Goal: Task Accomplishment & Management: Manage account settings

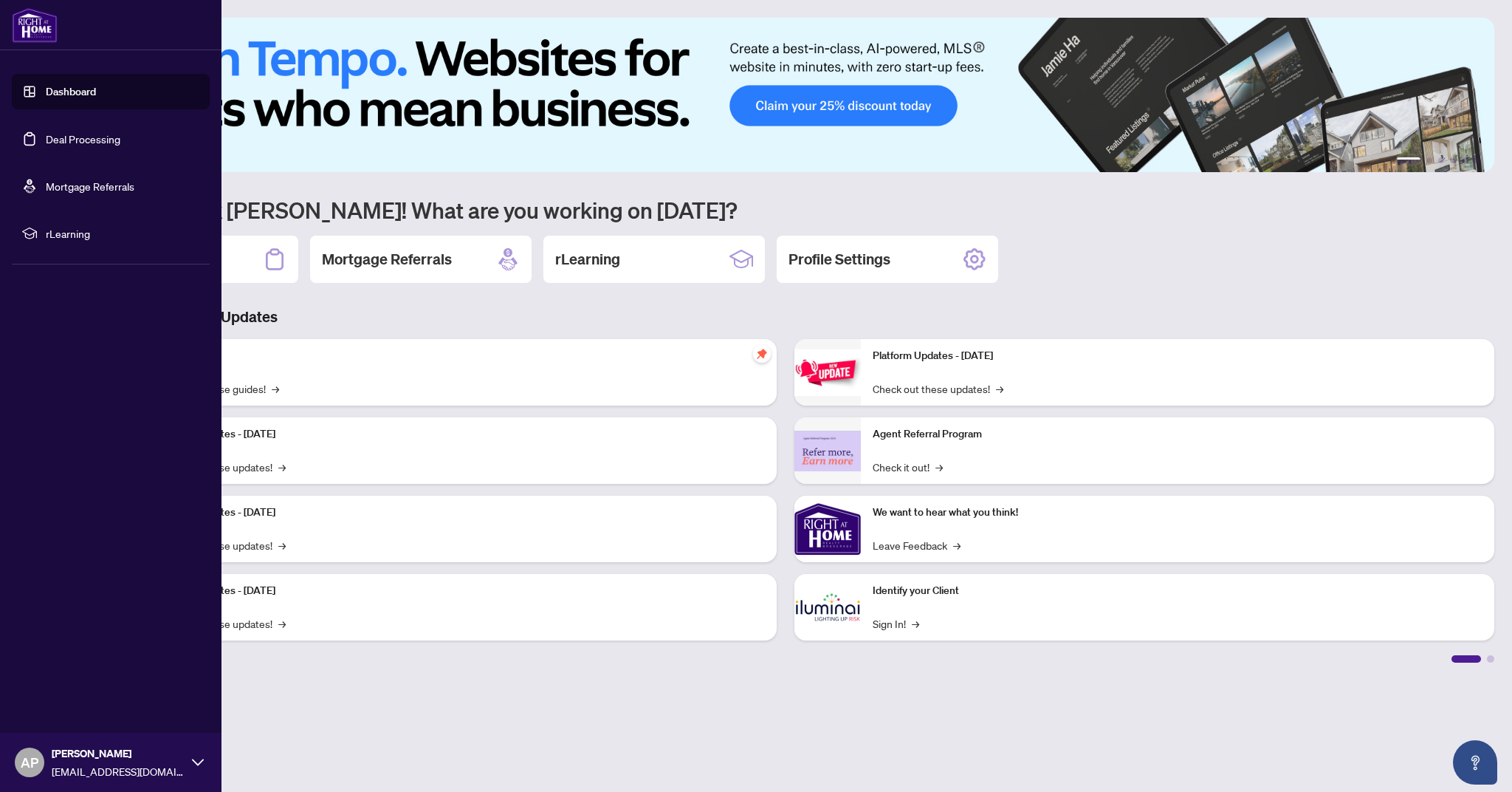
click at [62, 137] on link "Deal Processing" at bounding box center [83, 138] width 74 height 13
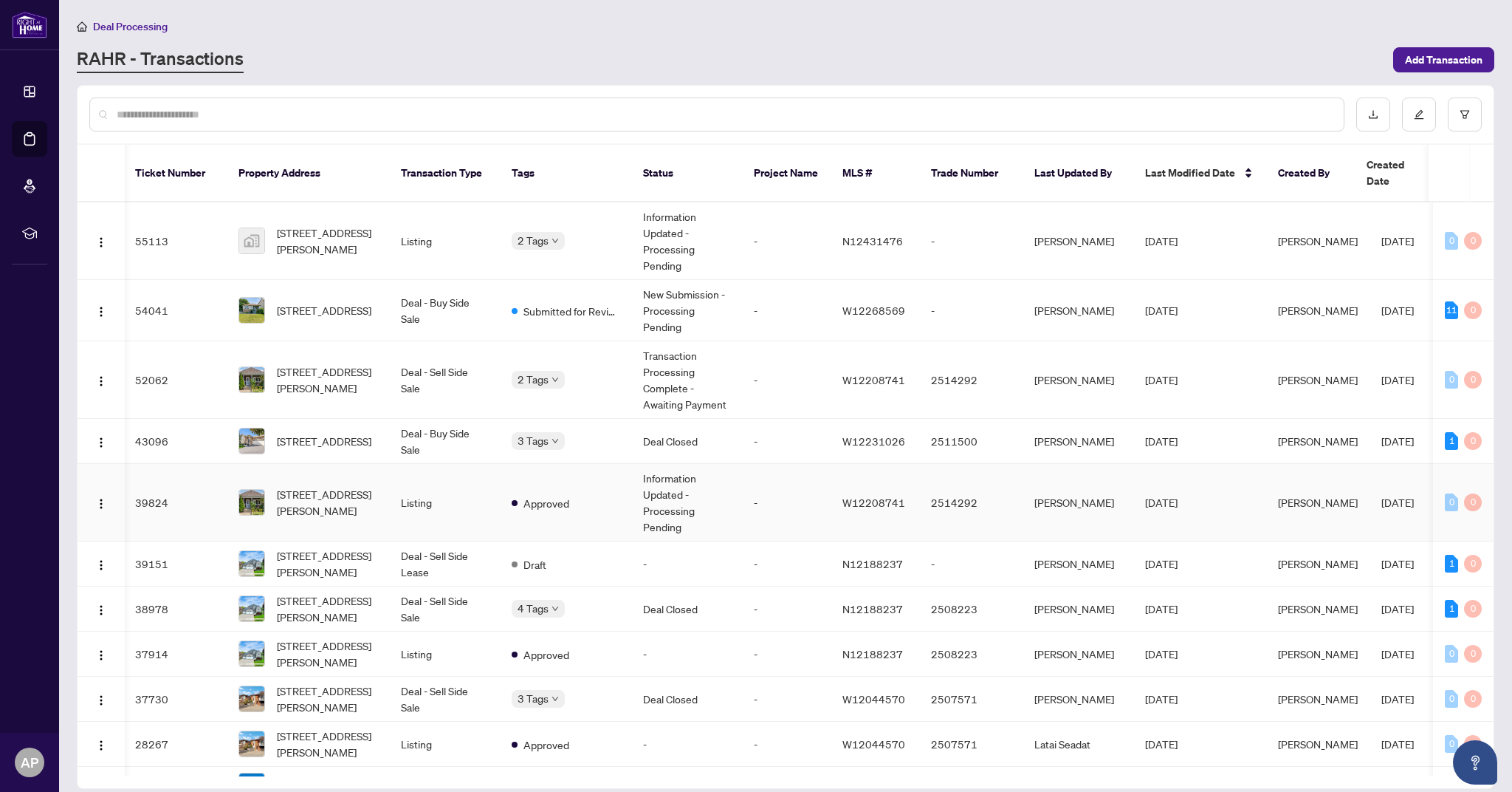
scroll to position [0, 2]
click at [443, 490] on td "Listing" at bounding box center [445, 502] width 111 height 77
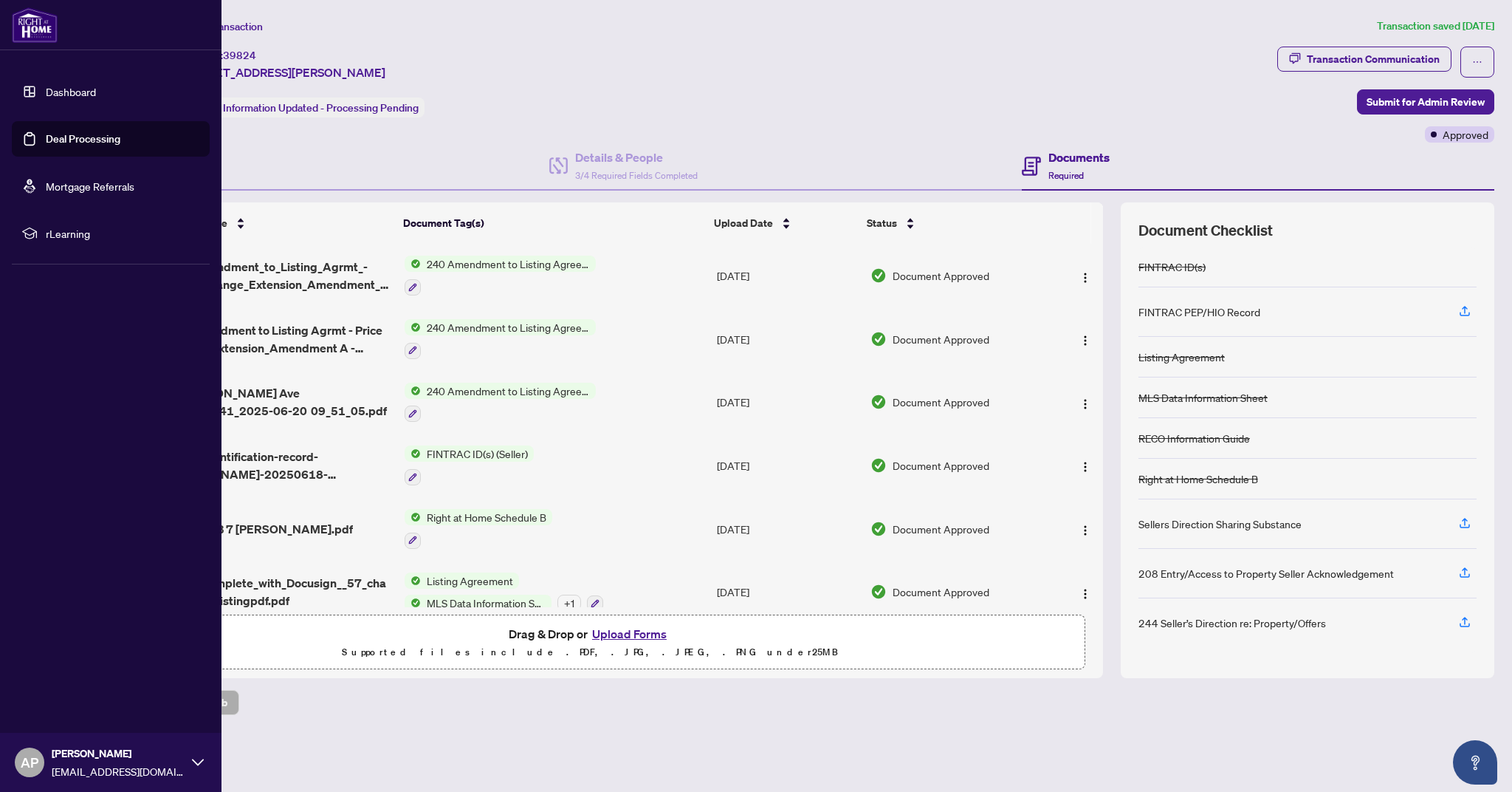
click at [74, 141] on link "Deal Processing" at bounding box center [83, 138] width 74 height 13
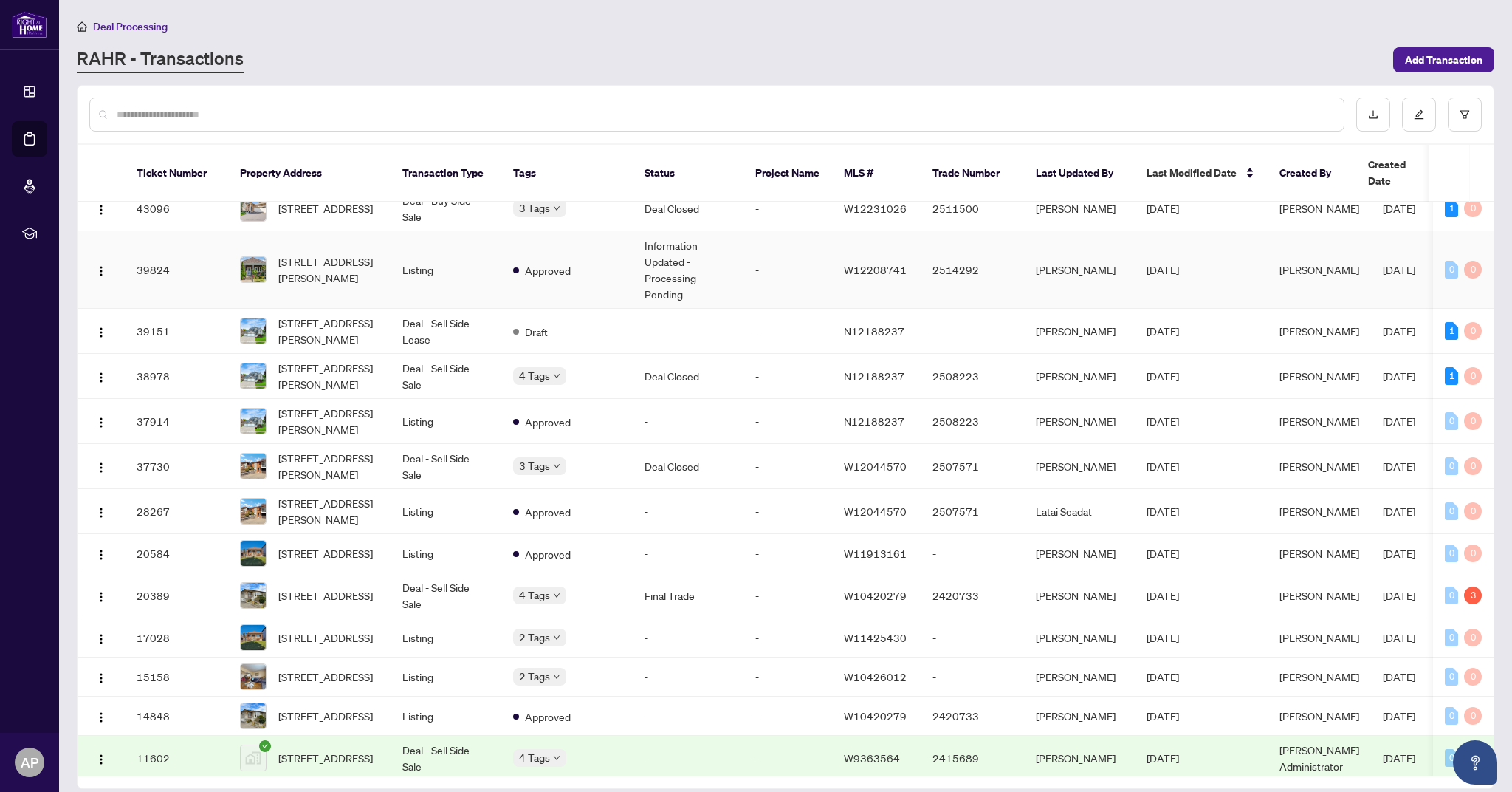
scroll to position [234, 0]
click at [340, 498] on span "[STREET_ADDRESS][PERSON_NAME]" at bounding box center [328, 510] width 100 height 32
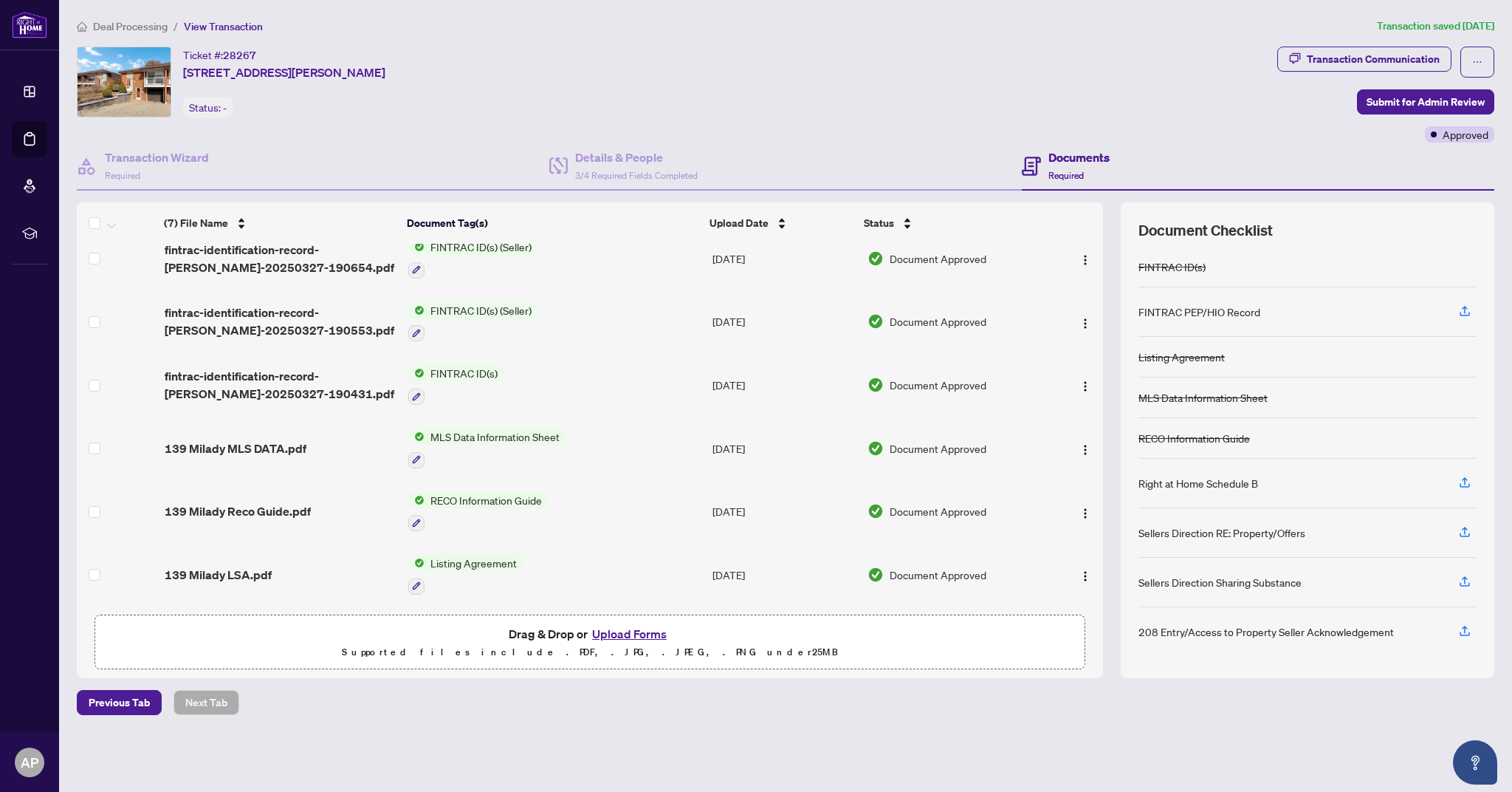
scroll to position [82, 0]
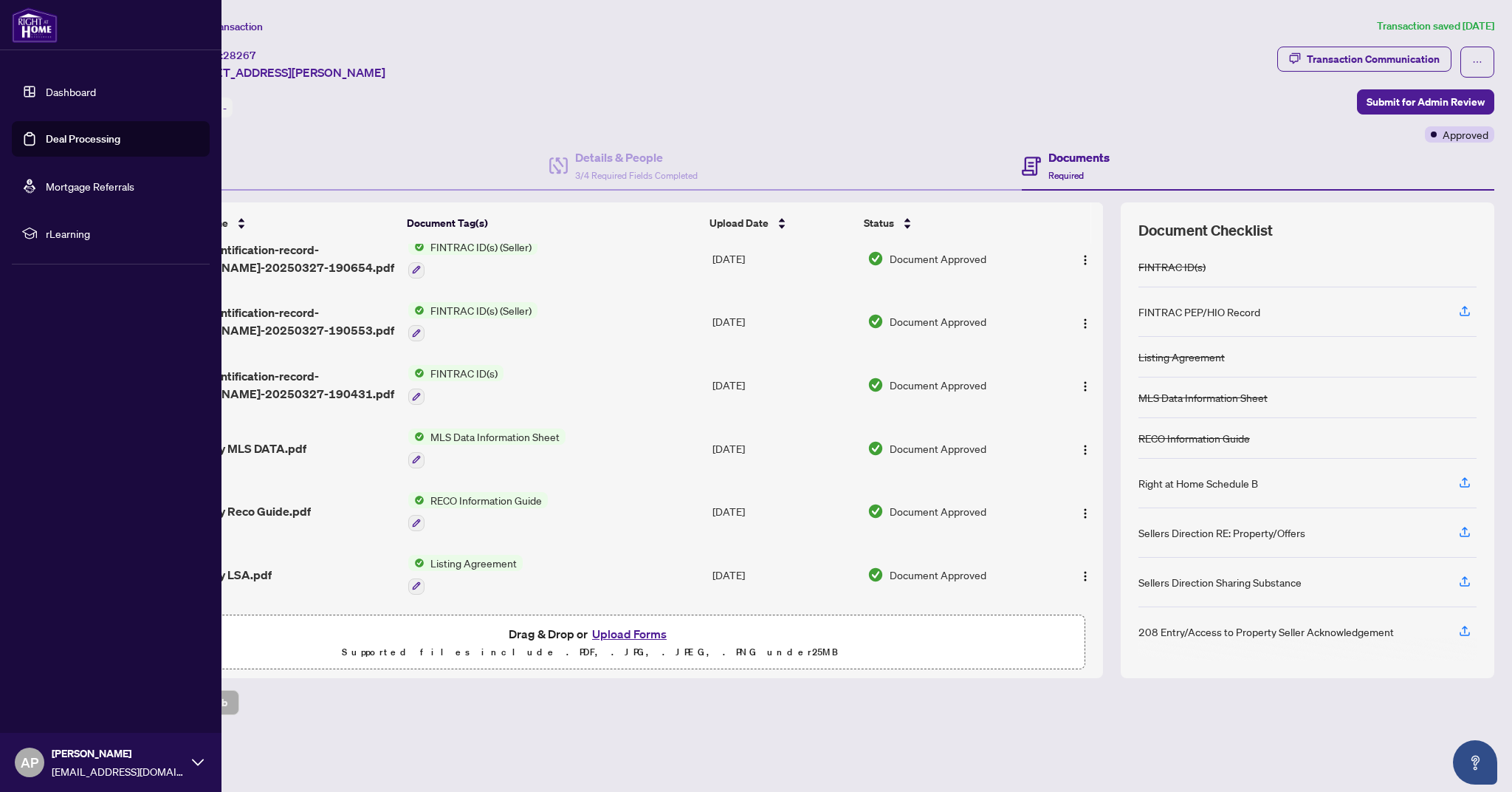
click at [56, 139] on link "Deal Processing" at bounding box center [83, 138] width 74 height 13
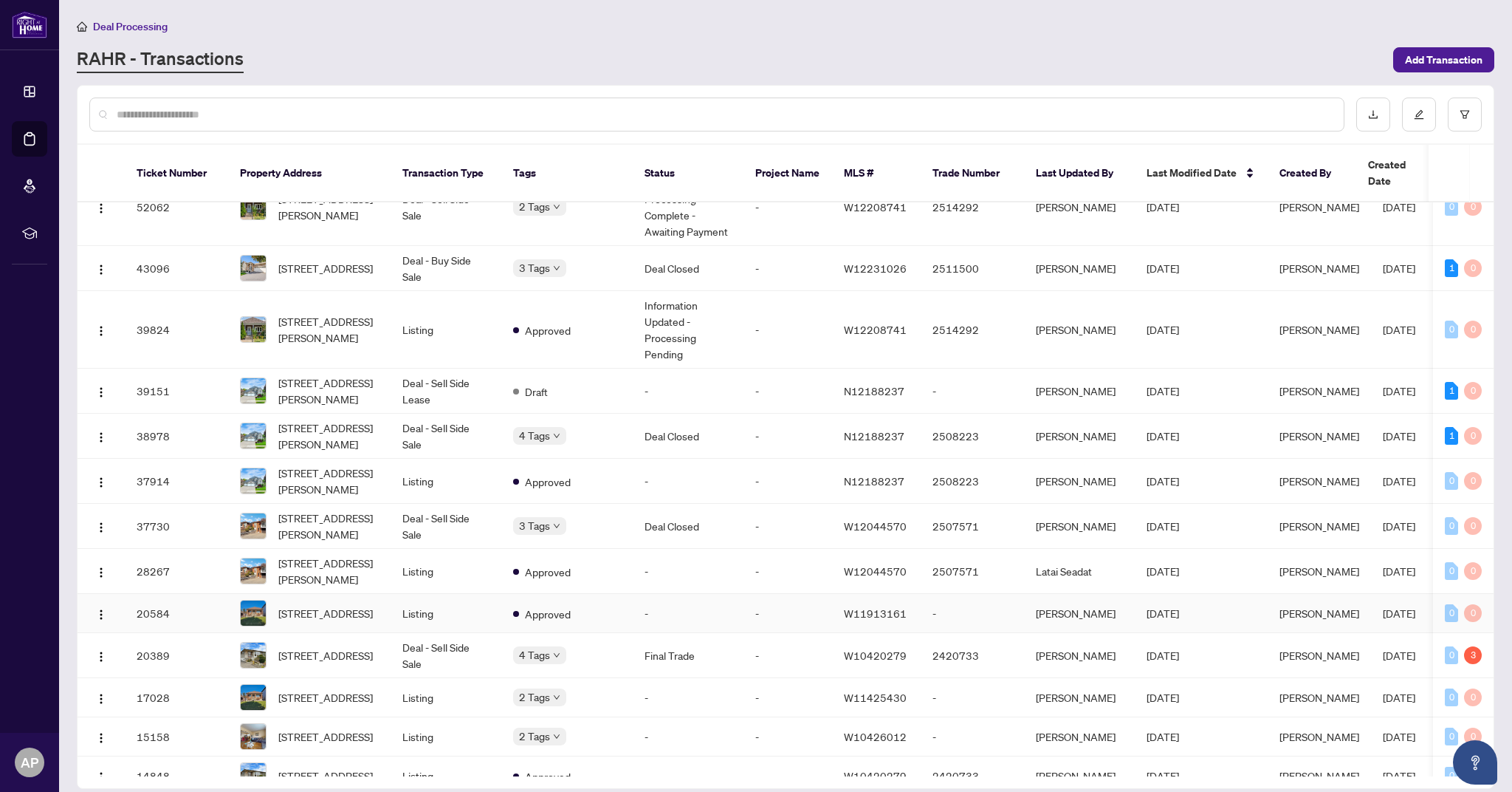
scroll to position [170, 0]
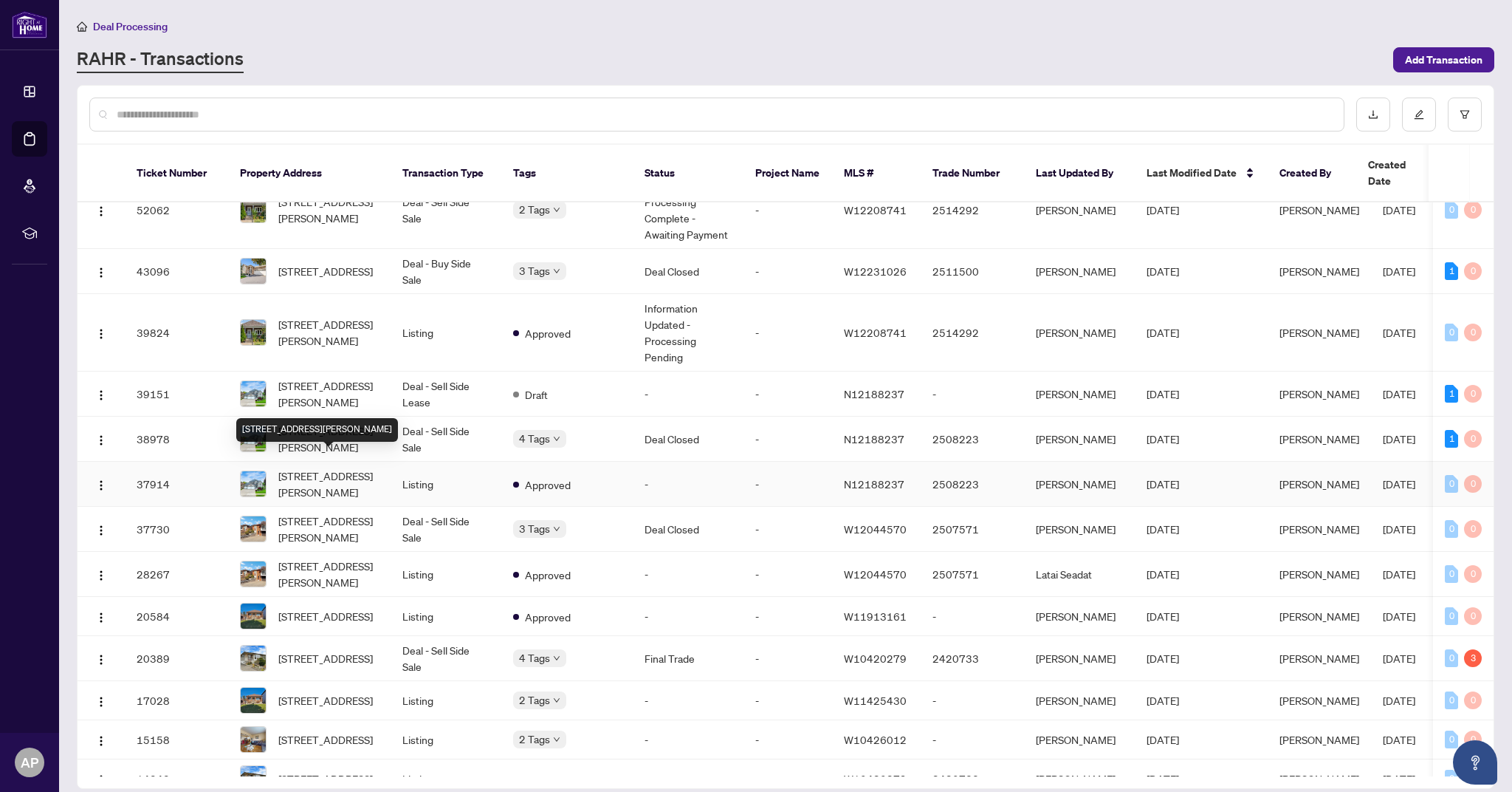
click at [350, 474] on span "[STREET_ADDRESS][PERSON_NAME]" at bounding box center [328, 483] width 100 height 32
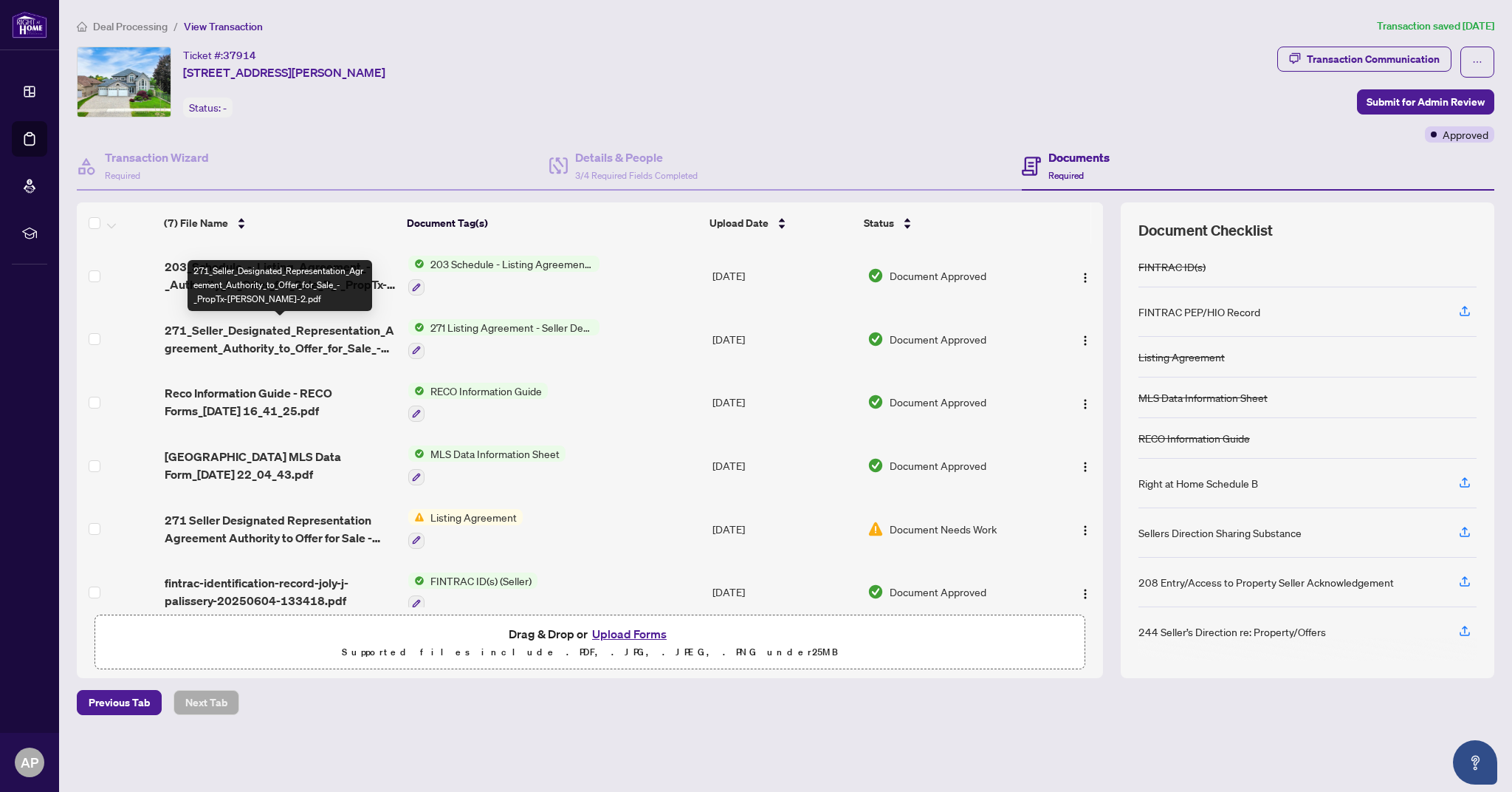
click at [288, 339] on span "271_Seller_Designated_Representation_Agreement_Authority_to_Offer_for_Sale_-_Pr…" at bounding box center [281, 339] width 232 height 36
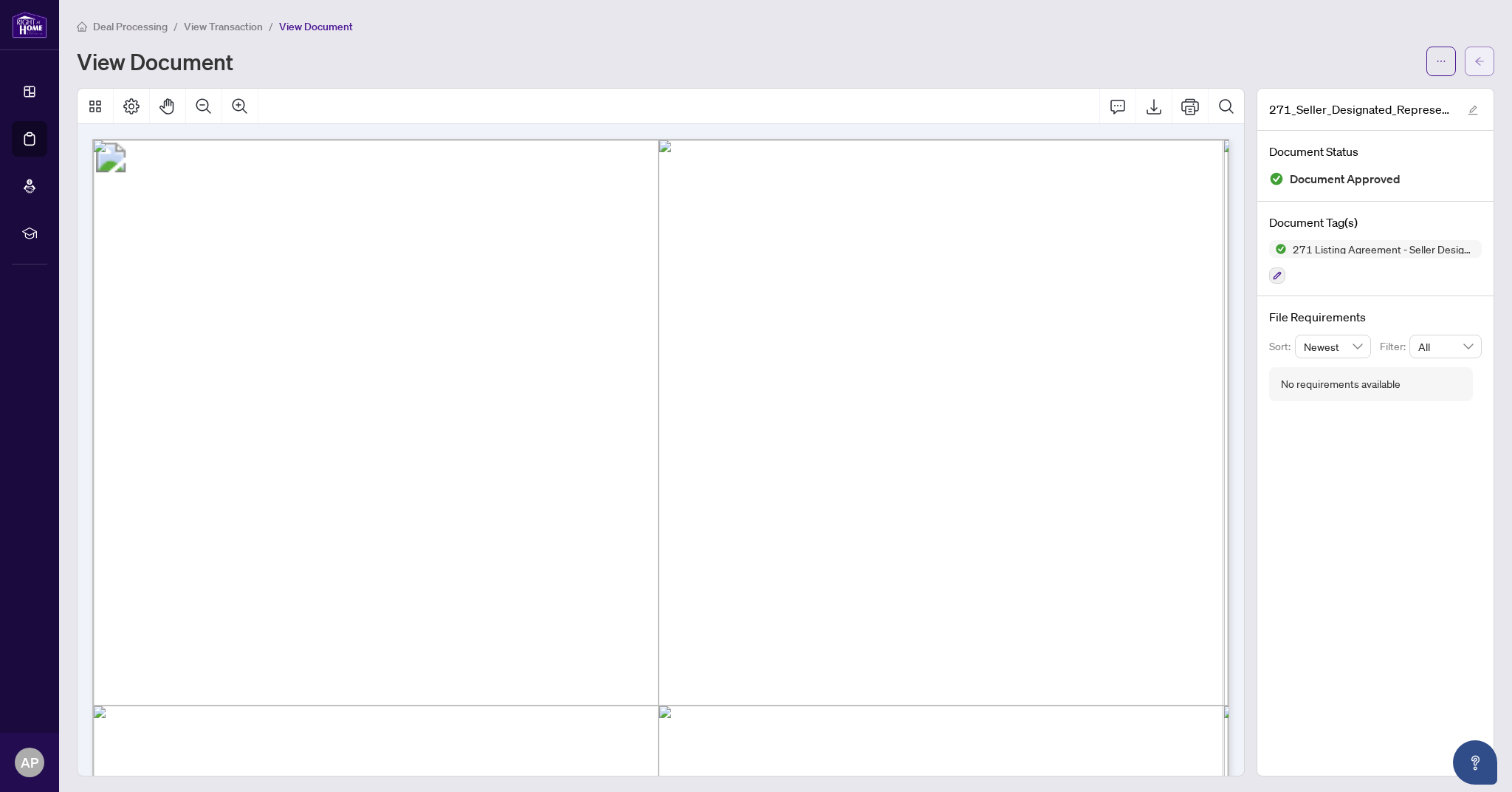
click at [1484, 62] on icon "arrow-left" at bounding box center [1480, 61] width 10 height 10
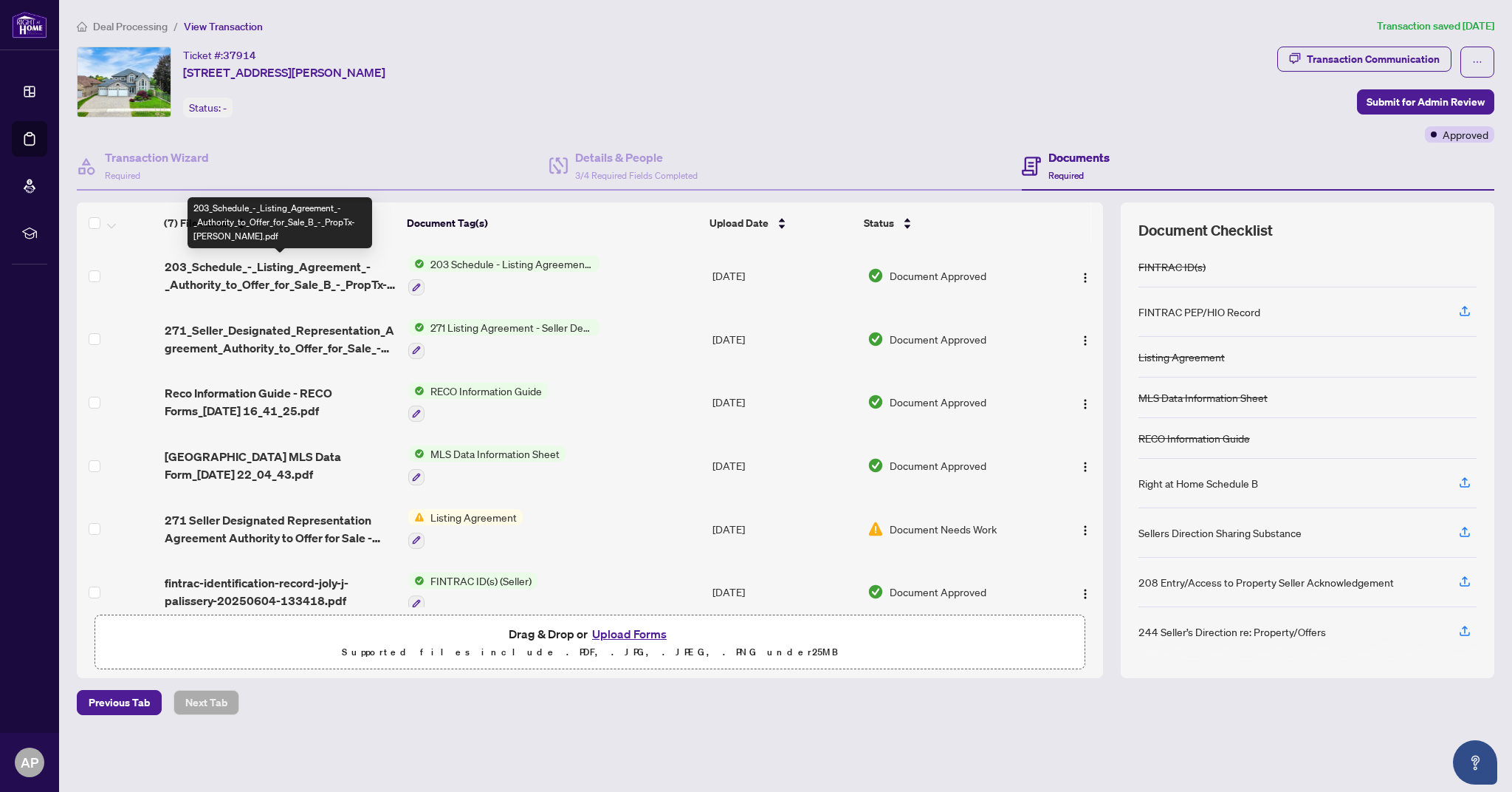
click at [312, 275] on span "203_Schedule_-_Listing_Agreement_-_Authority_to_Offer_for_Sale_B_-_PropTx-[PERS…" at bounding box center [281, 275] width 232 height 36
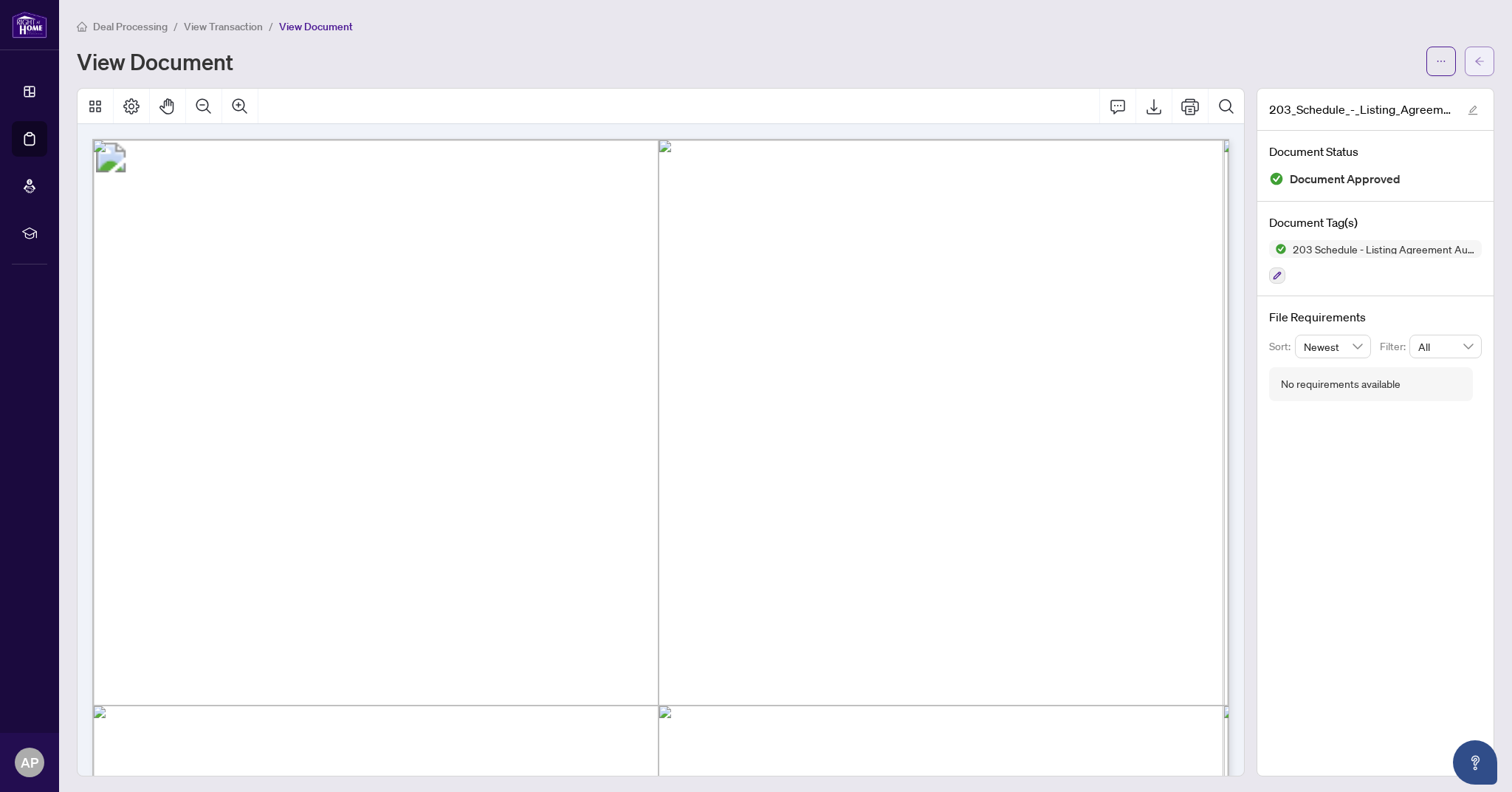
click at [1479, 57] on icon "arrow-left" at bounding box center [1480, 61] width 10 height 10
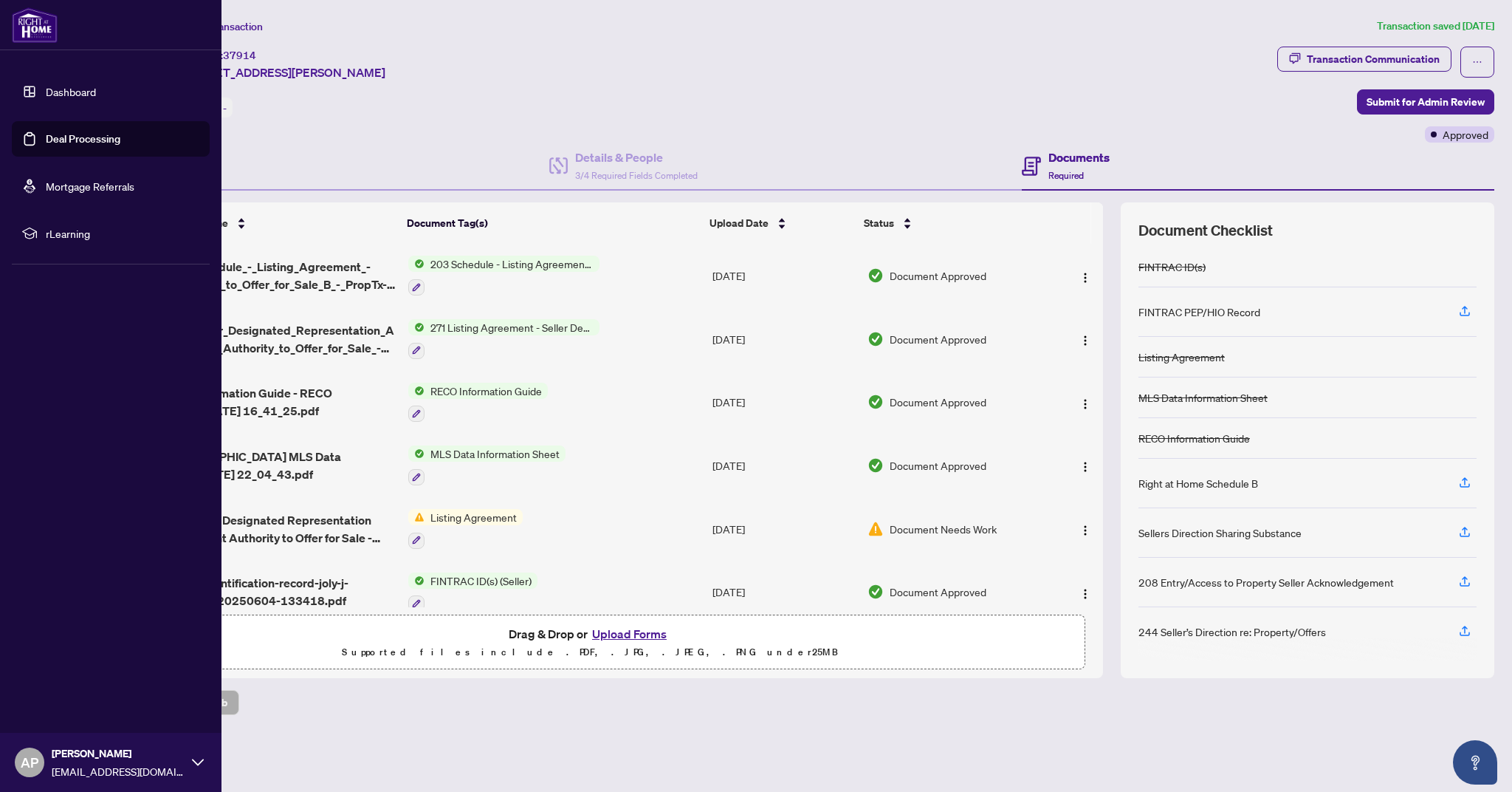
click at [46, 143] on link "Deal Processing" at bounding box center [83, 138] width 74 height 13
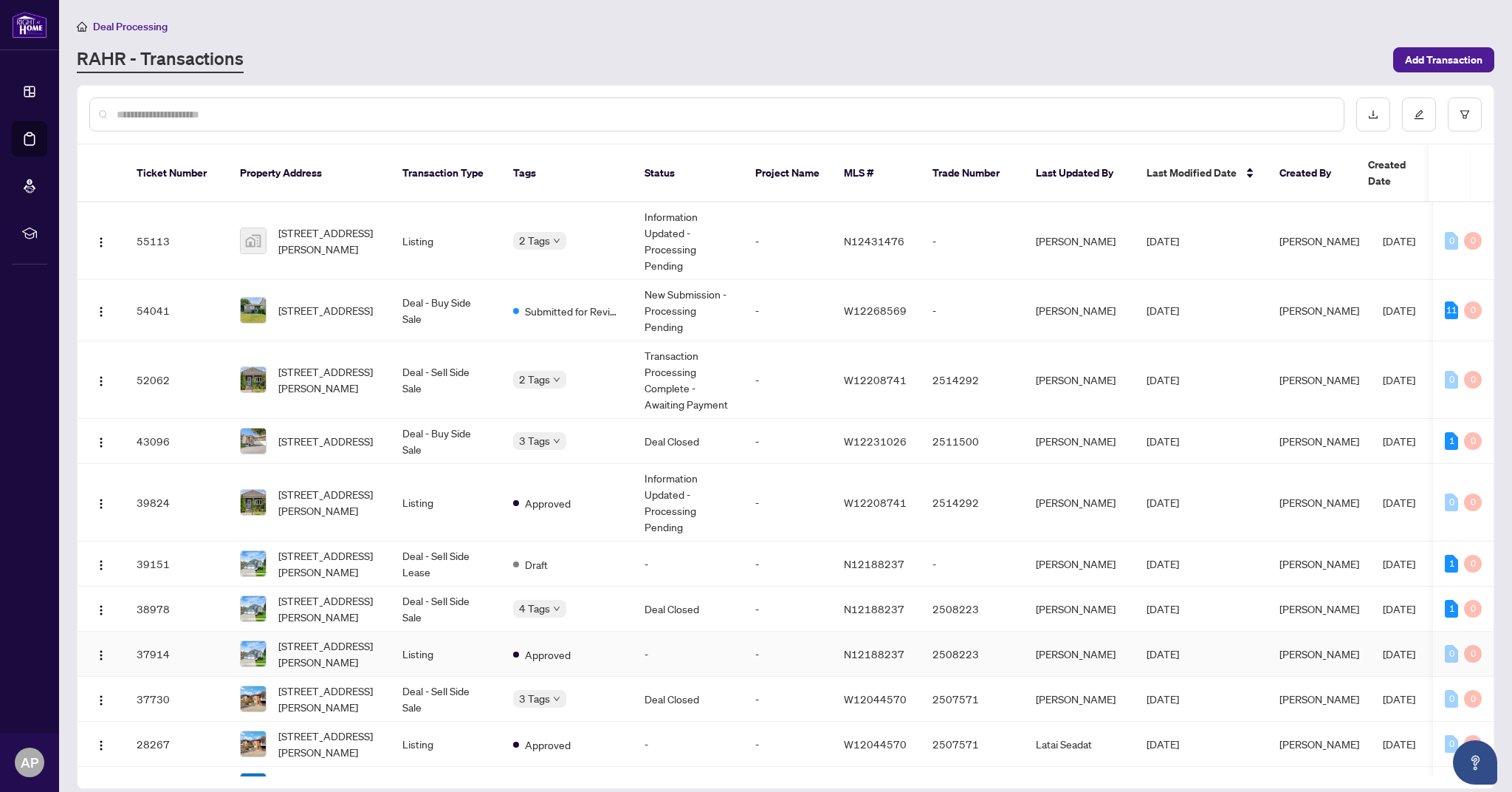
click at [428, 636] on td "Listing" at bounding box center [446, 654] width 111 height 45
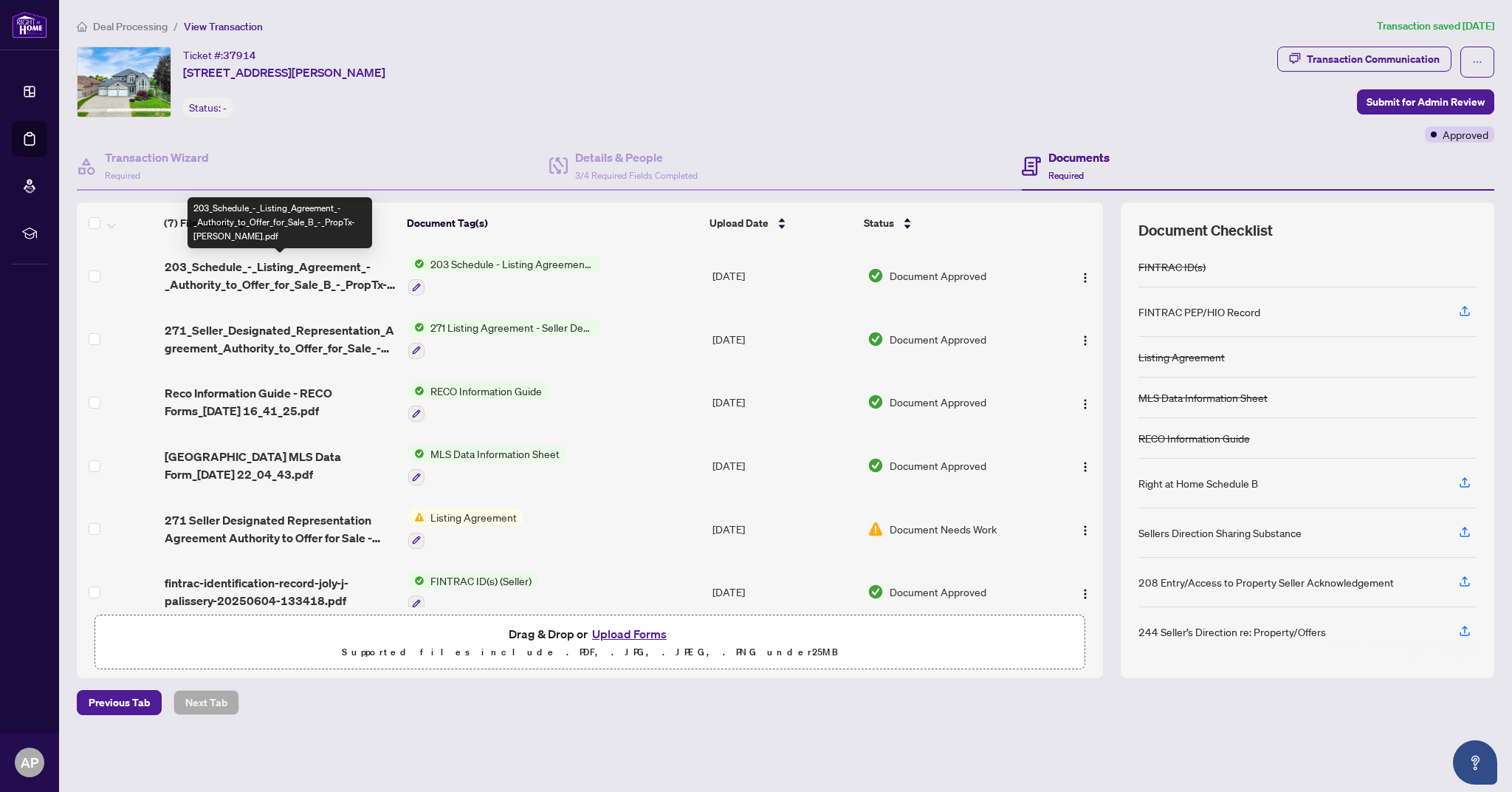
click at [321, 280] on span "203_Schedule_-_Listing_Agreement_-_Authority_to_Offer_for_Sale_B_-_PropTx-[PERS…" at bounding box center [281, 275] width 232 height 36
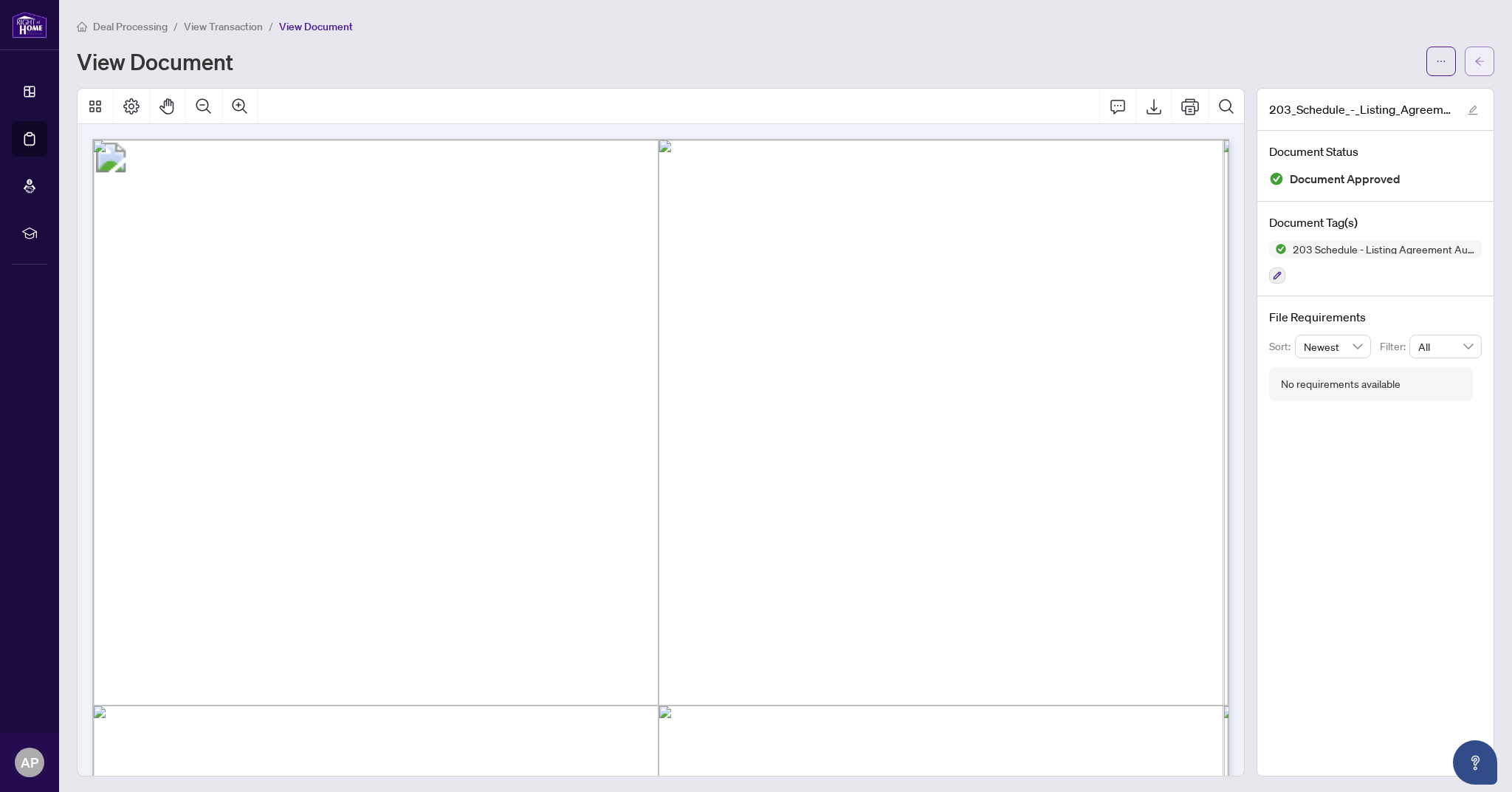
click at [1477, 60] on icon "arrow-left" at bounding box center [1480, 61] width 10 height 10
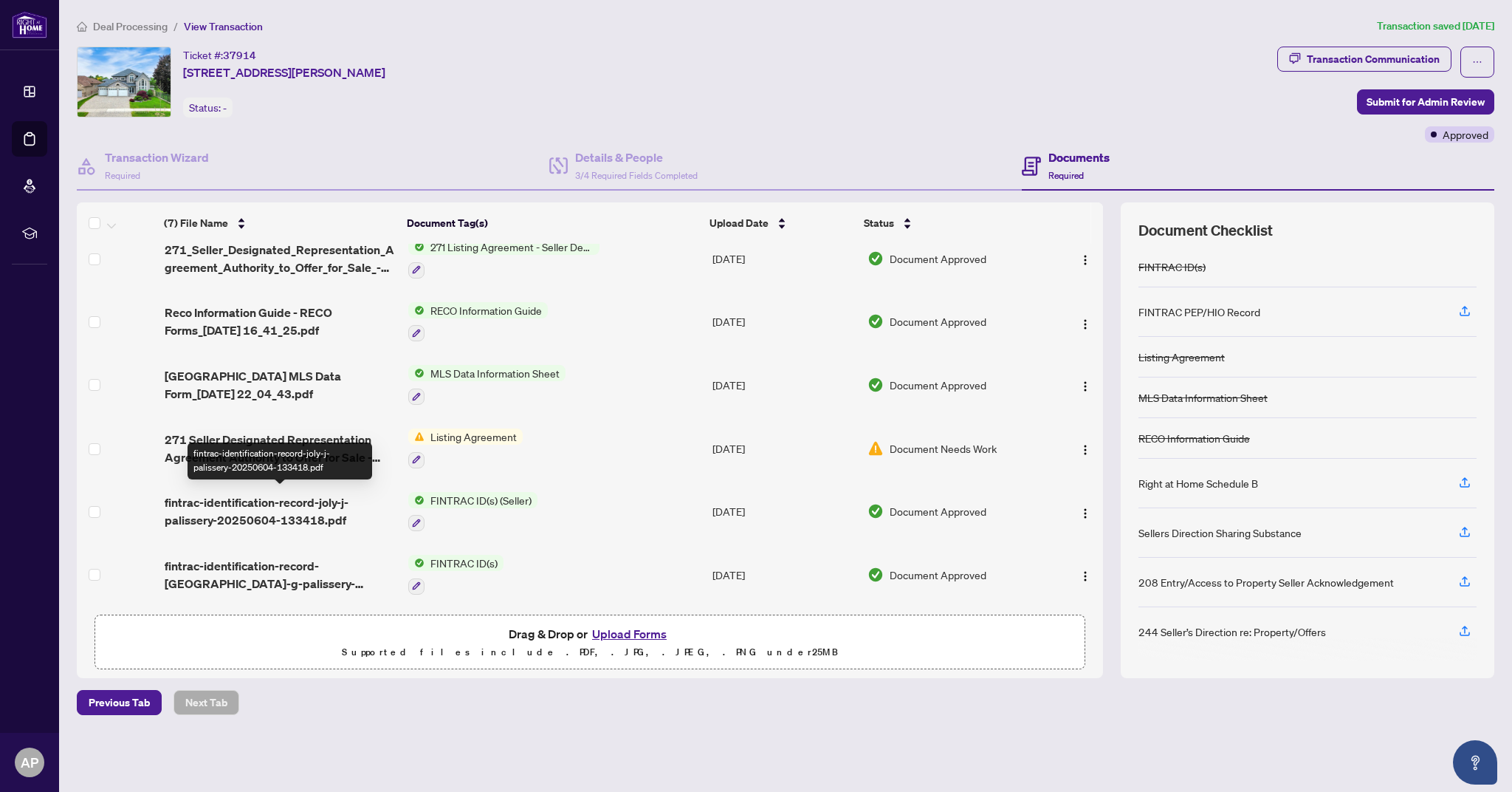
scroll to position [82, 0]
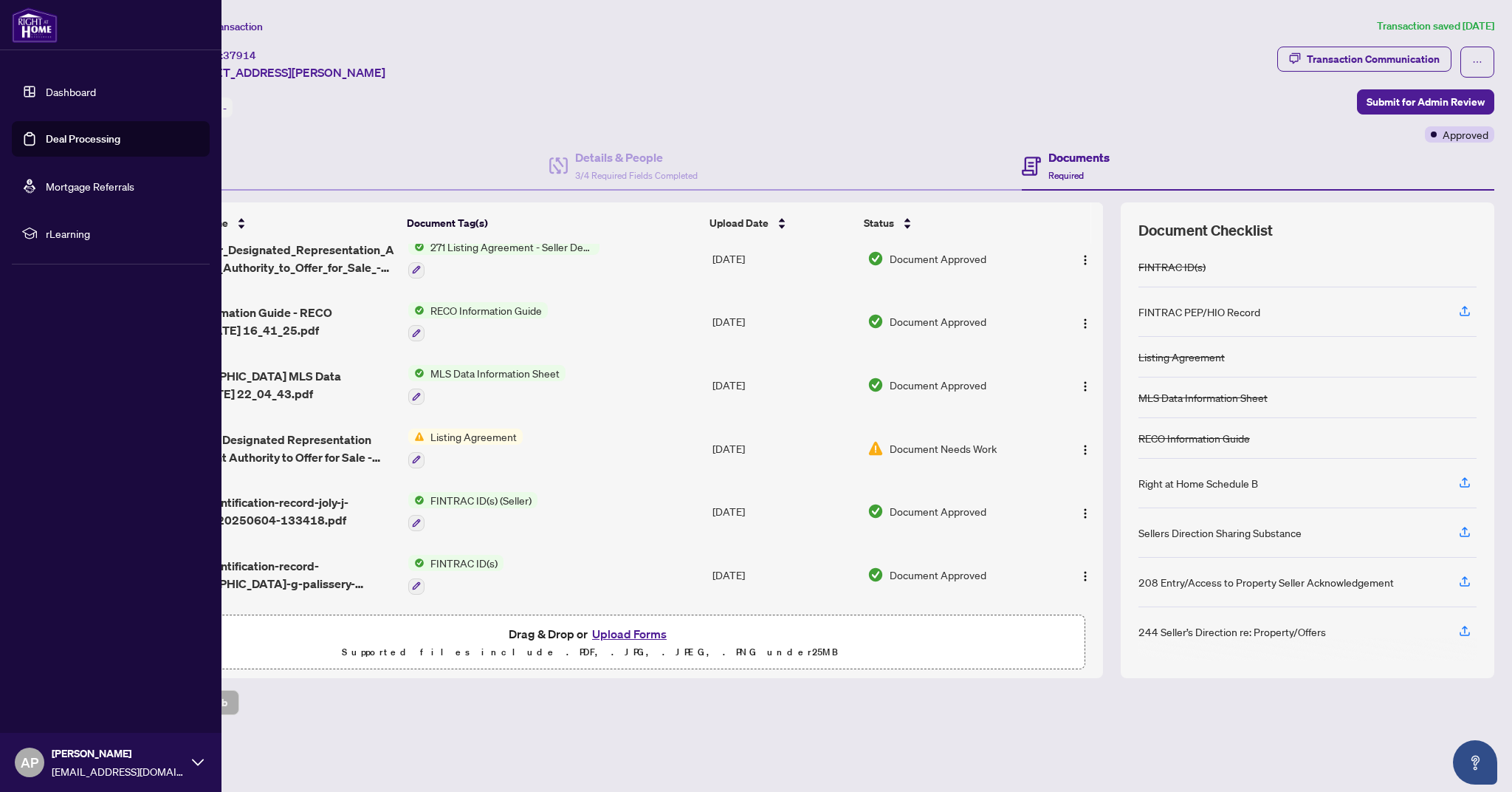
click at [46, 140] on link "Deal Processing" at bounding box center [83, 138] width 74 height 13
